Goal: Information Seeking & Learning: Learn about a topic

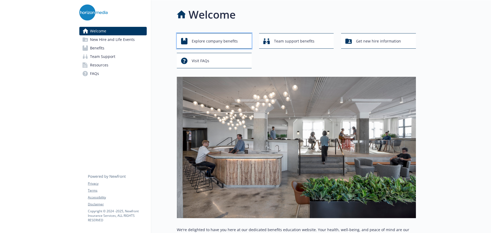
click at [218, 45] on span "Explore company benefits" at bounding box center [215, 41] width 46 height 10
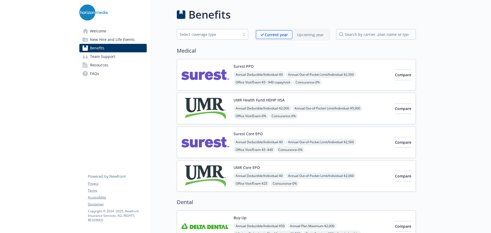
click at [105, 73] on link "FAQs" at bounding box center [112, 73] width 67 height 9
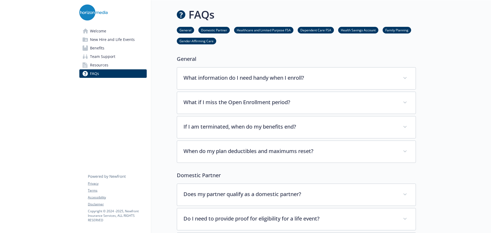
click at [85, 8] on img at bounding box center [93, 13] width 28 height 16
